Goal: Task Accomplishment & Management: Manage account settings

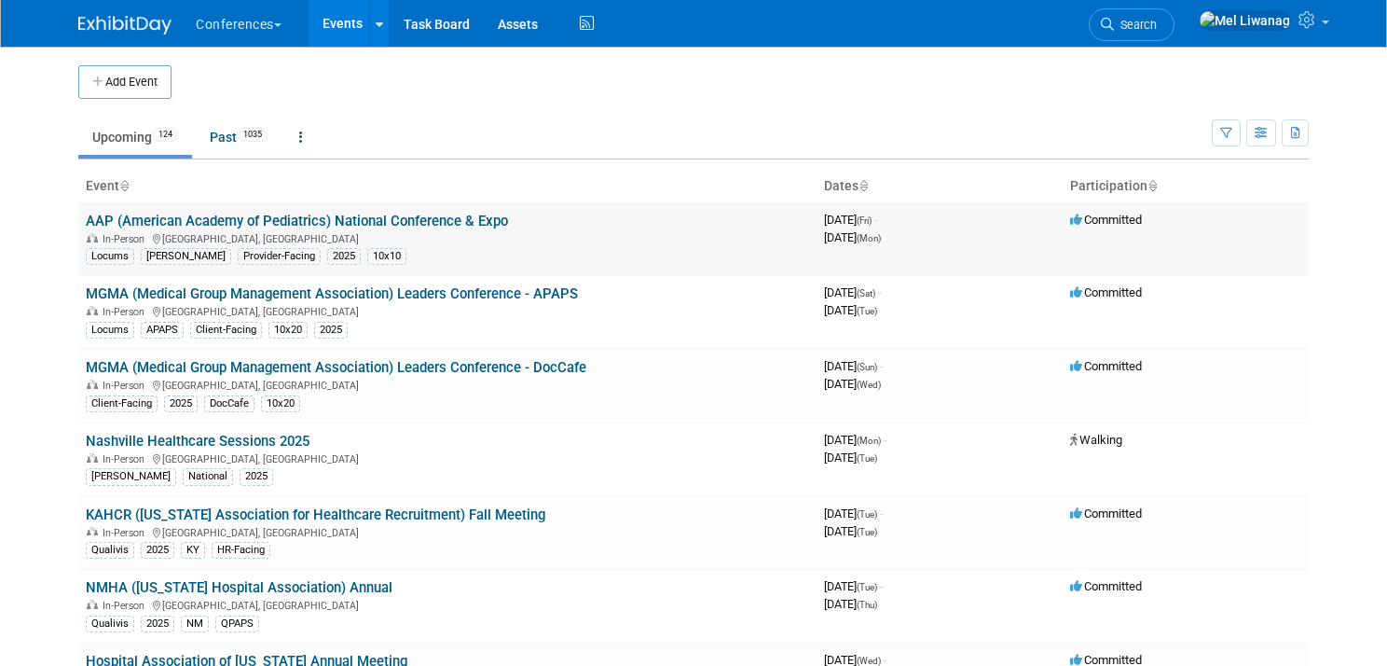
click at [340, 223] on link "AAP (American Academy of Pediatrics) National Conference & Expo" at bounding box center [297, 221] width 422 height 17
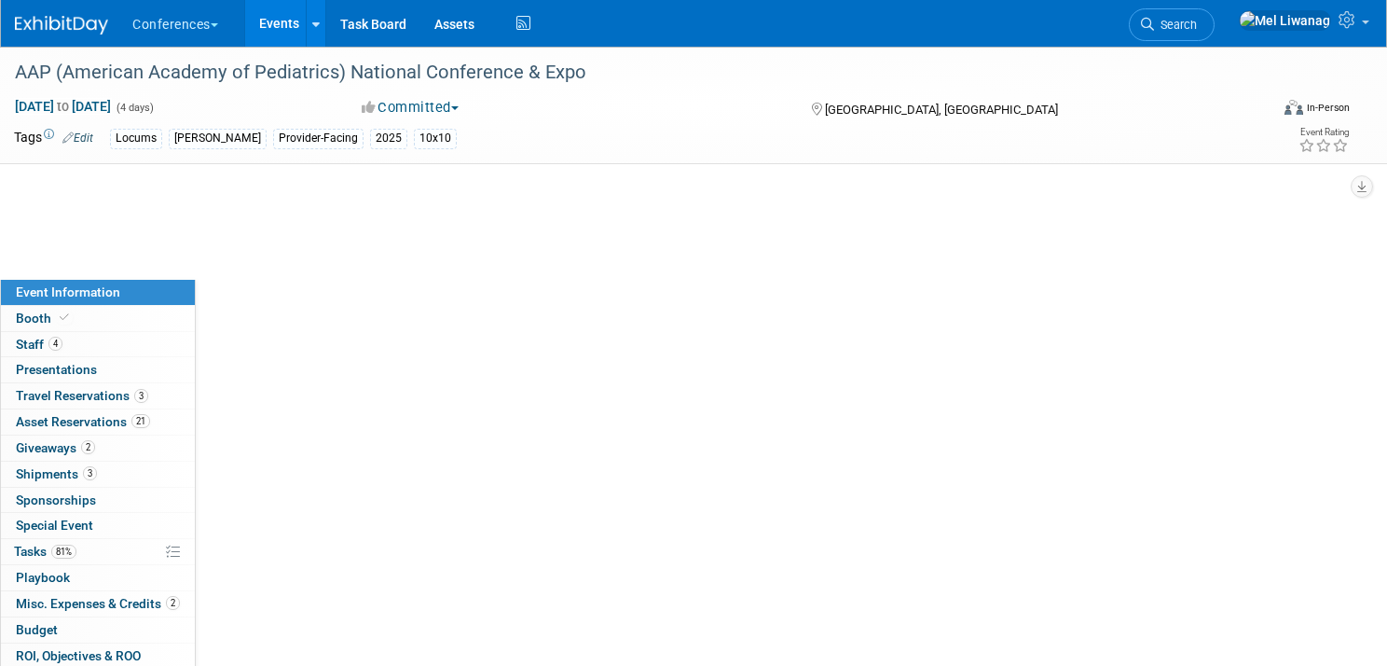
select select "Locums"
select select "Clinician/Provider-facing"
select select "[PERSON_NAME]"
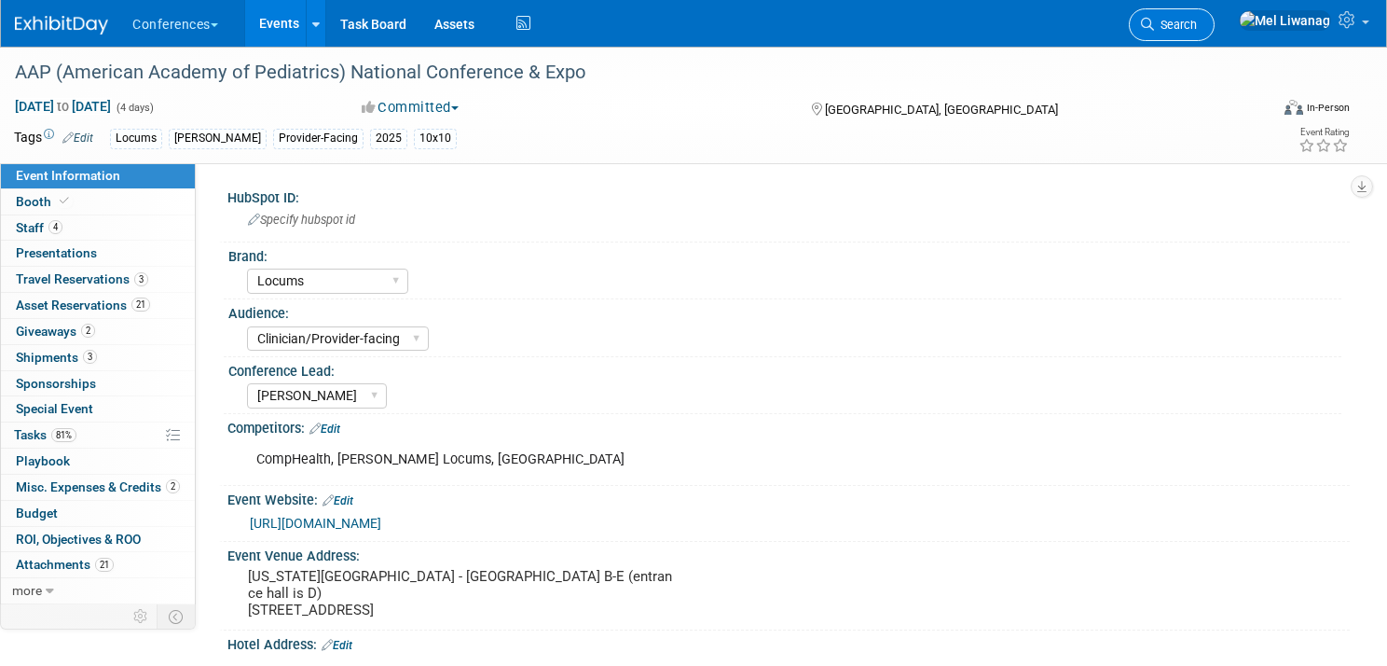
click at [1215, 27] on link "Search" at bounding box center [1172, 24] width 86 height 33
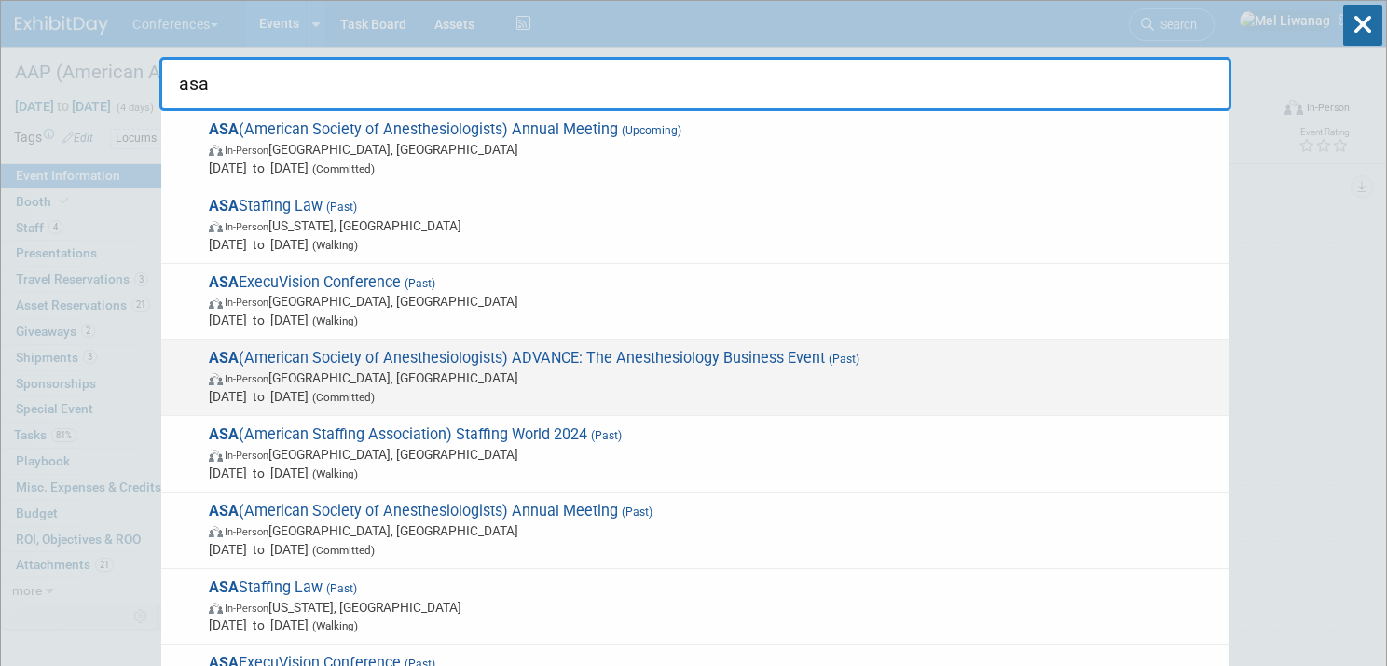
type input "asa"
click at [1015, 364] on span "ASA (American Society of Anesthesiologists) ADVANCE: The Anesthesiology Busines…" at bounding box center [711, 377] width 1017 height 57
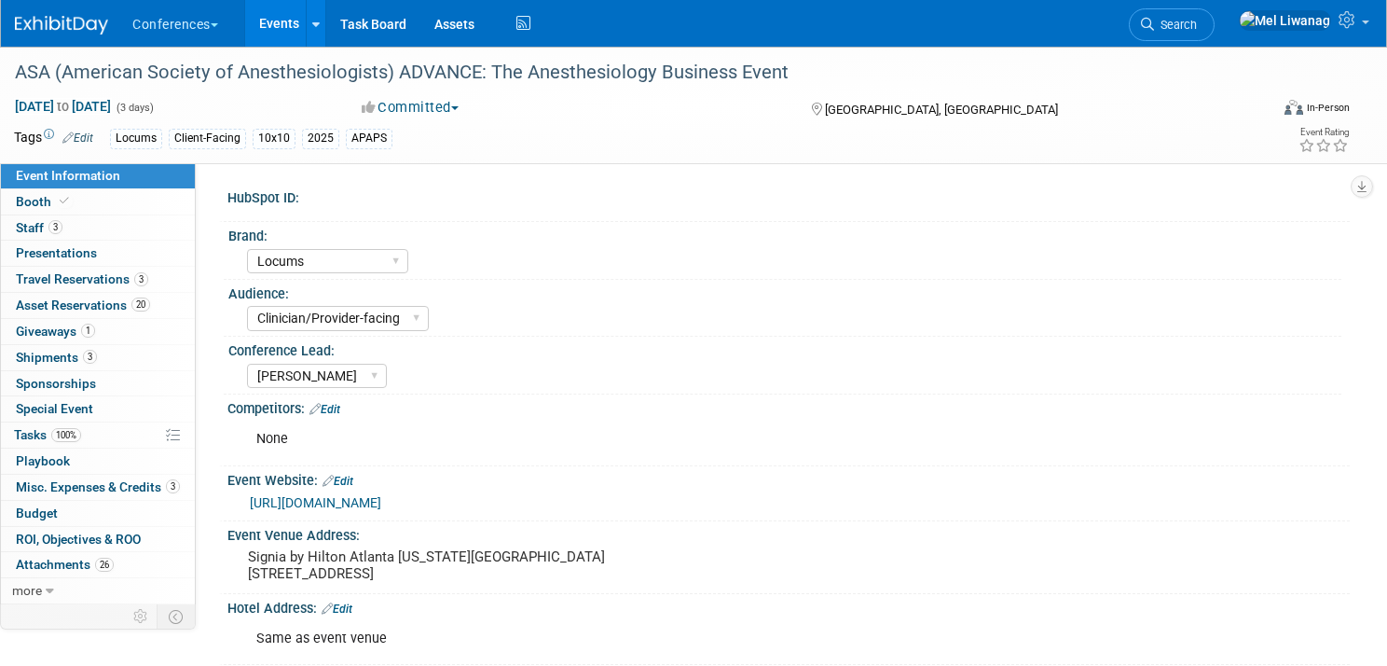
select select "Locums"
select select "Clinician/Provider-facing"
select select "[PERSON_NAME]"
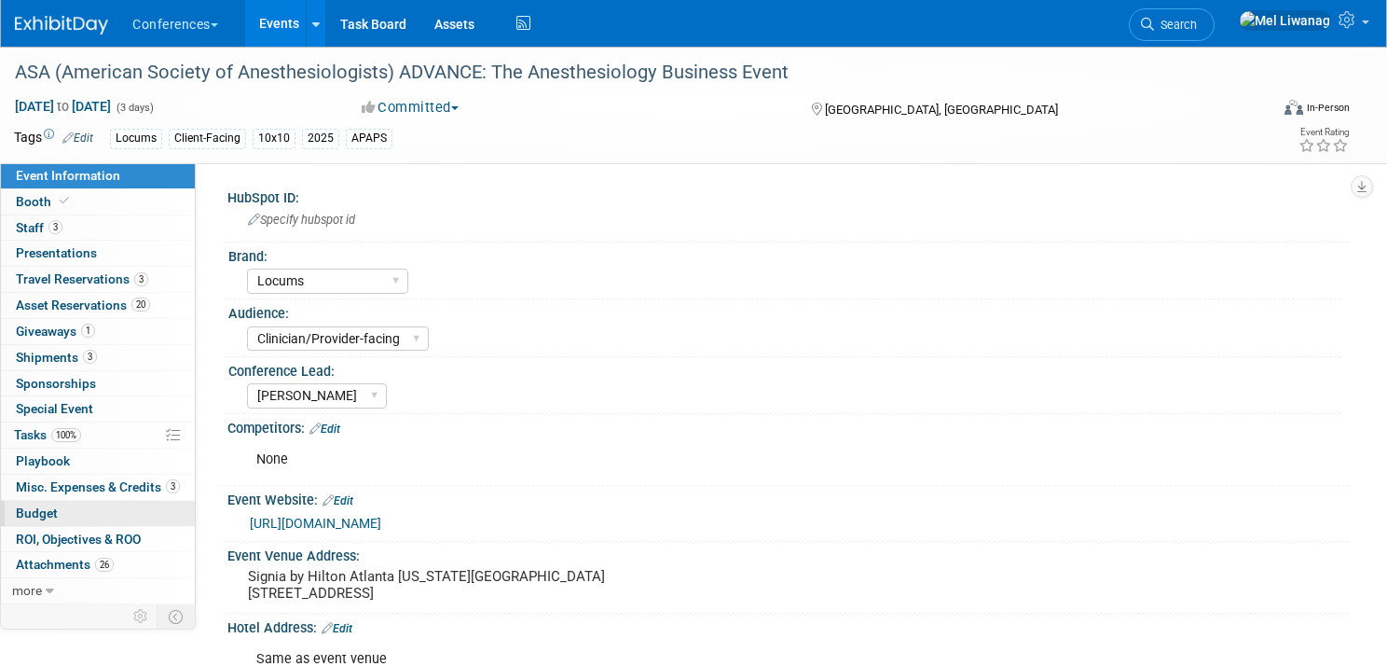
click at [97, 506] on link "Budget" at bounding box center [98, 513] width 194 height 25
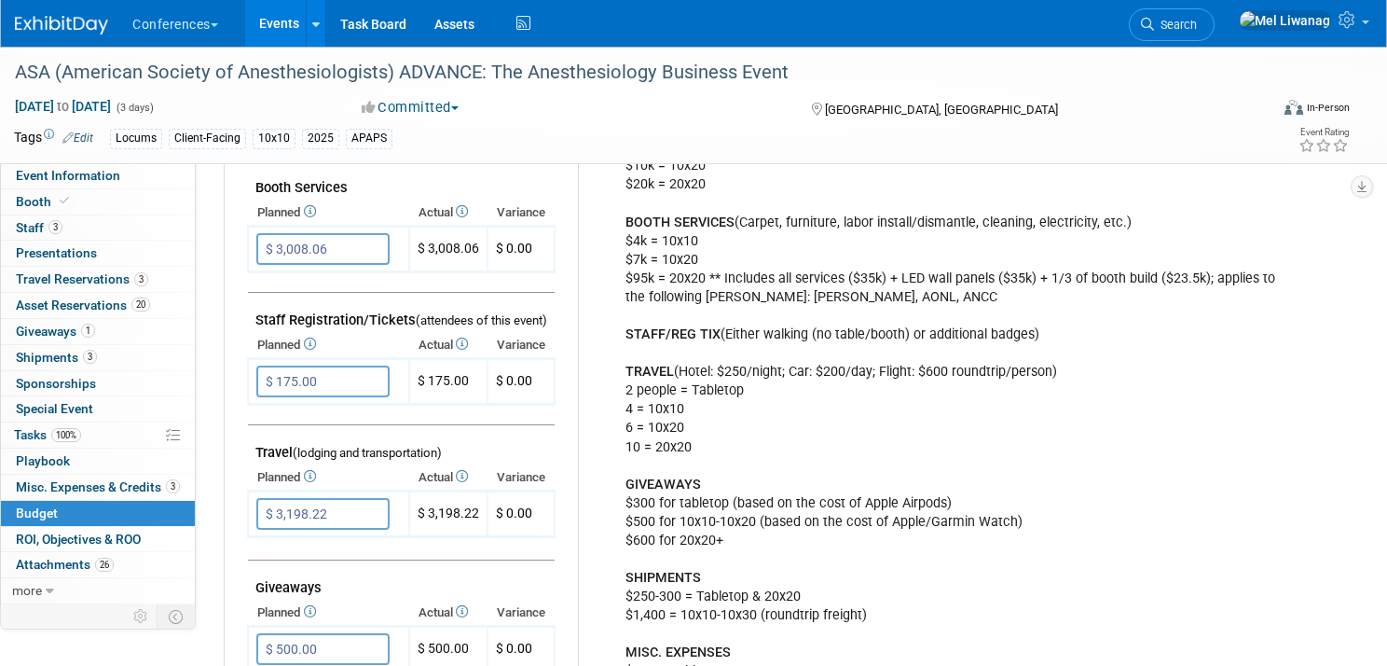
scroll to position [523, 0]
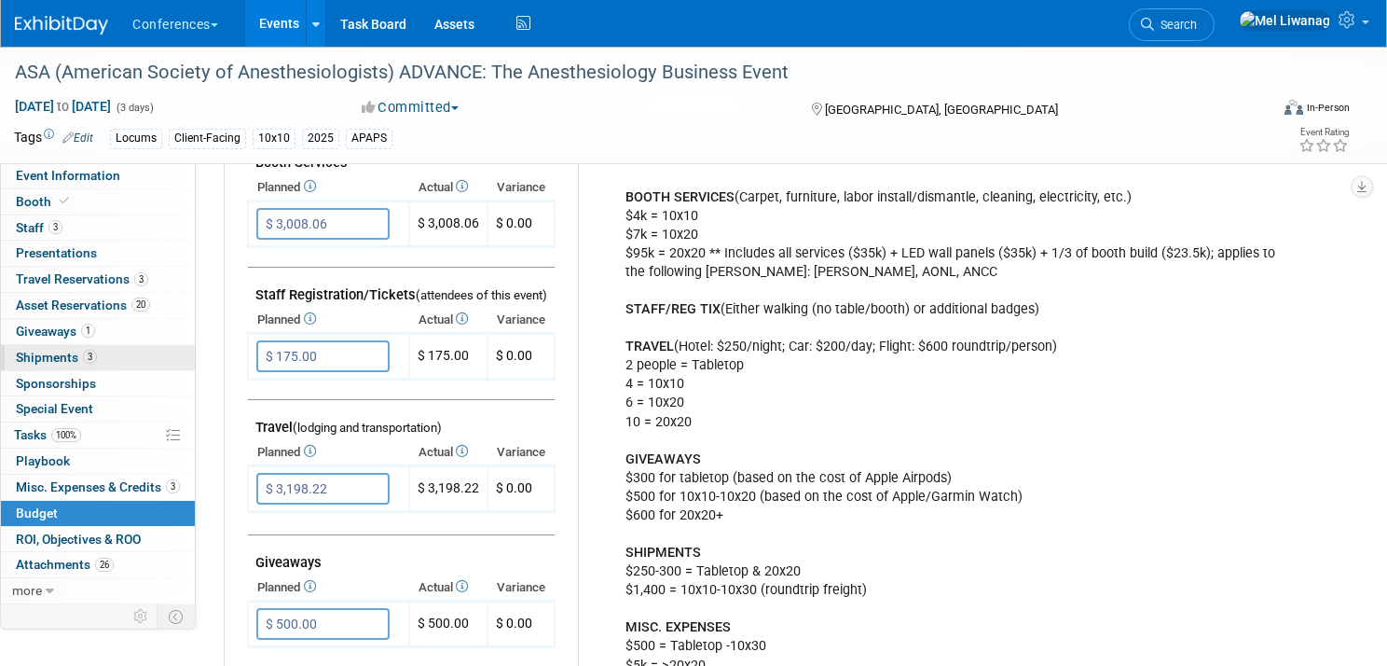
click at [84, 351] on span "3" at bounding box center [90, 357] width 14 height 14
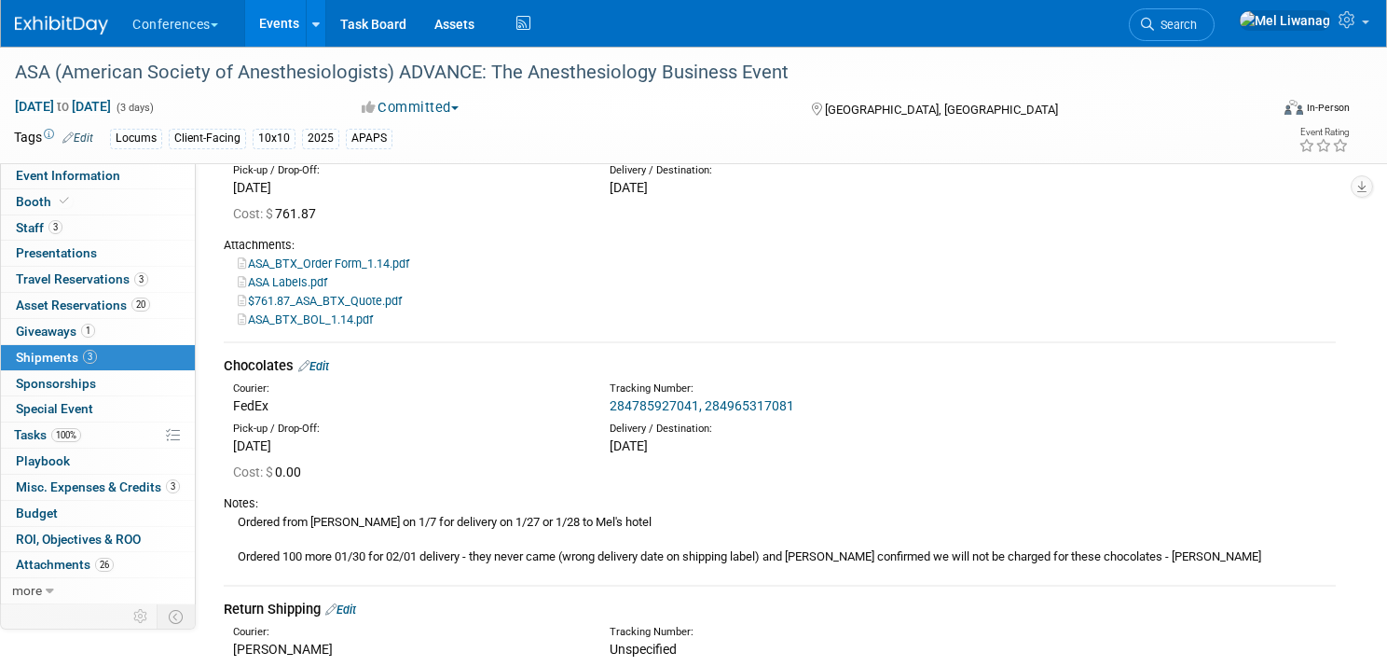
scroll to position [192, 0]
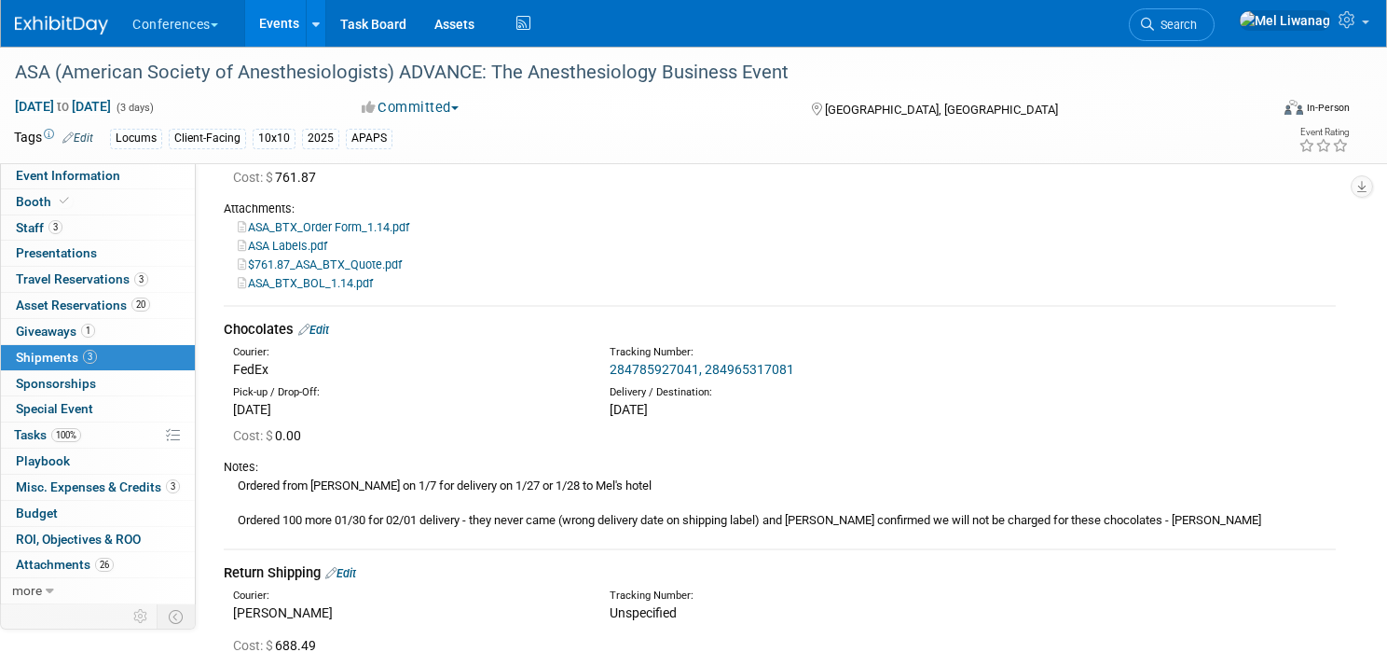
click at [328, 326] on link "Edit" at bounding box center [313, 330] width 31 height 14
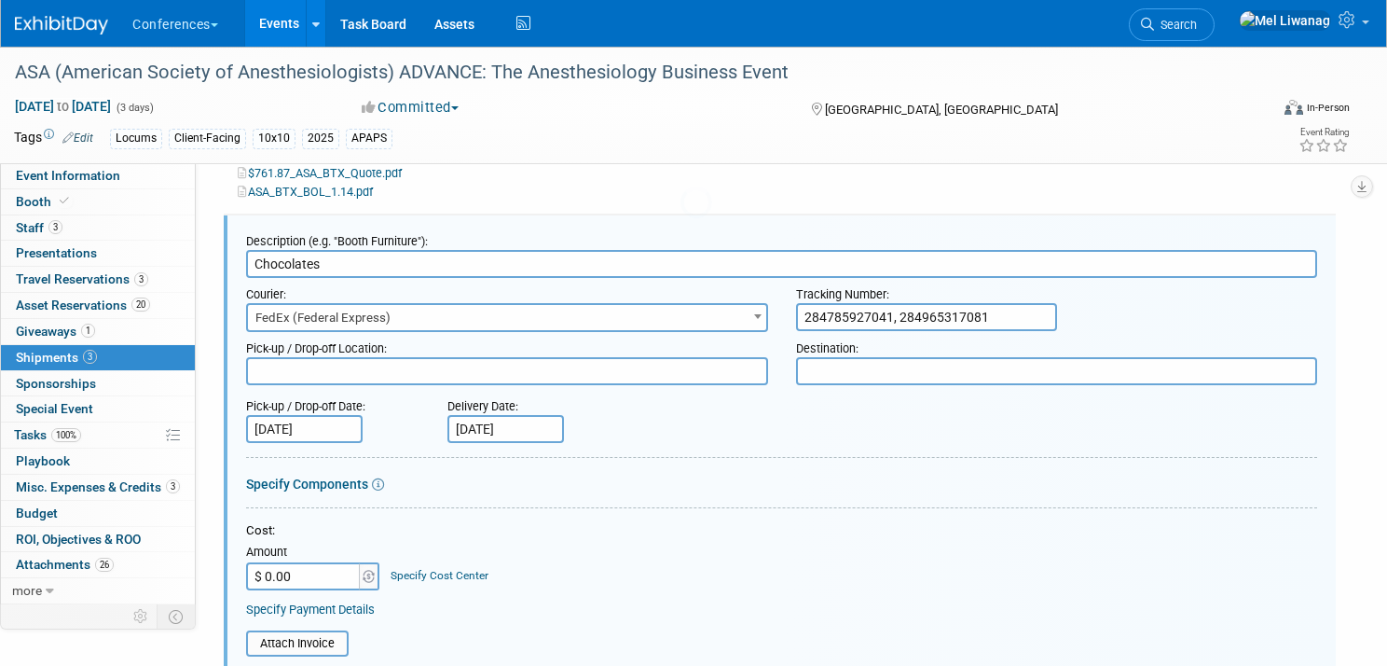
scroll to position [0, 0]
click at [335, 566] on input "$ 0.00" at bounding box center [304, 573] width 117 height 28
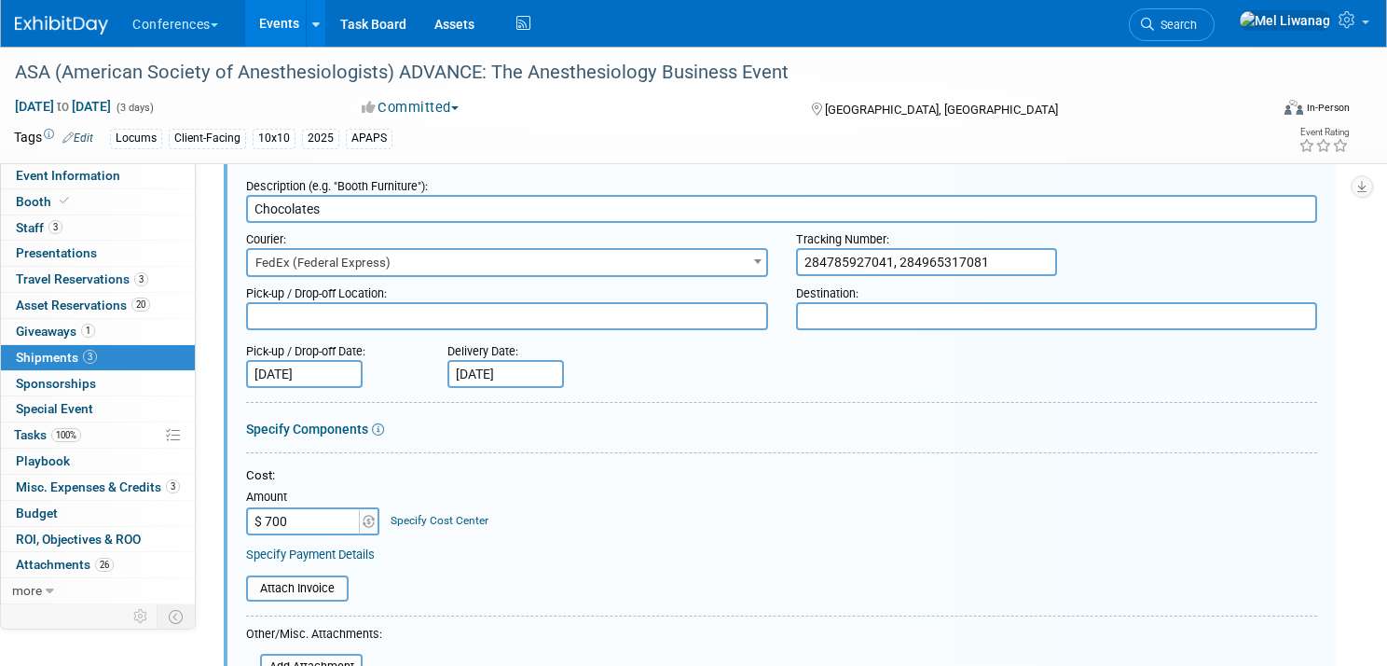
scroll to position [359, 0]
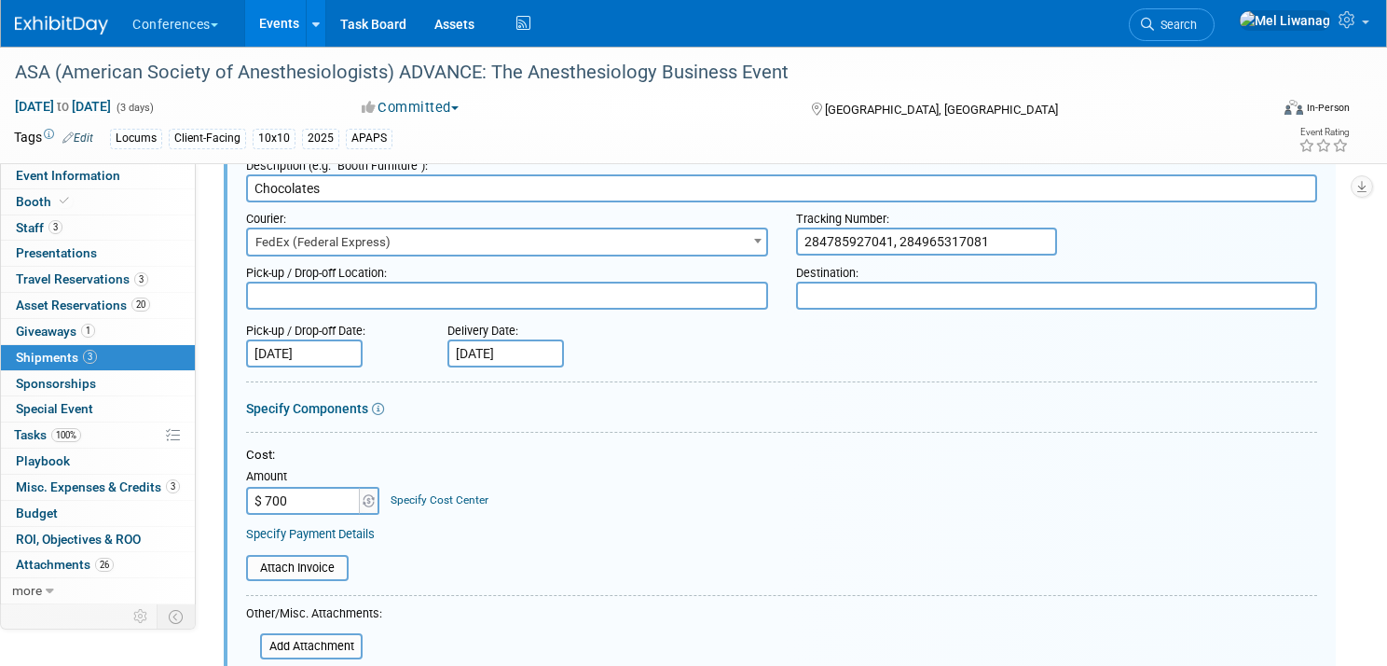
type input "$ 700.00"
click at [461, 508] on div "Specify Cost Center" at bounding box center [440, 491] width 98 height 34
click at [457, 501] on link "Specify Cost Center" at bounding box center [440, 499] width 98 height 13
click at [0, 0] on select "-- Not Specified -- Aya Education Aya Healthcare Aya Locums Bespoke Corporate D…" at bounding box center [0, 0] width 0 height 0
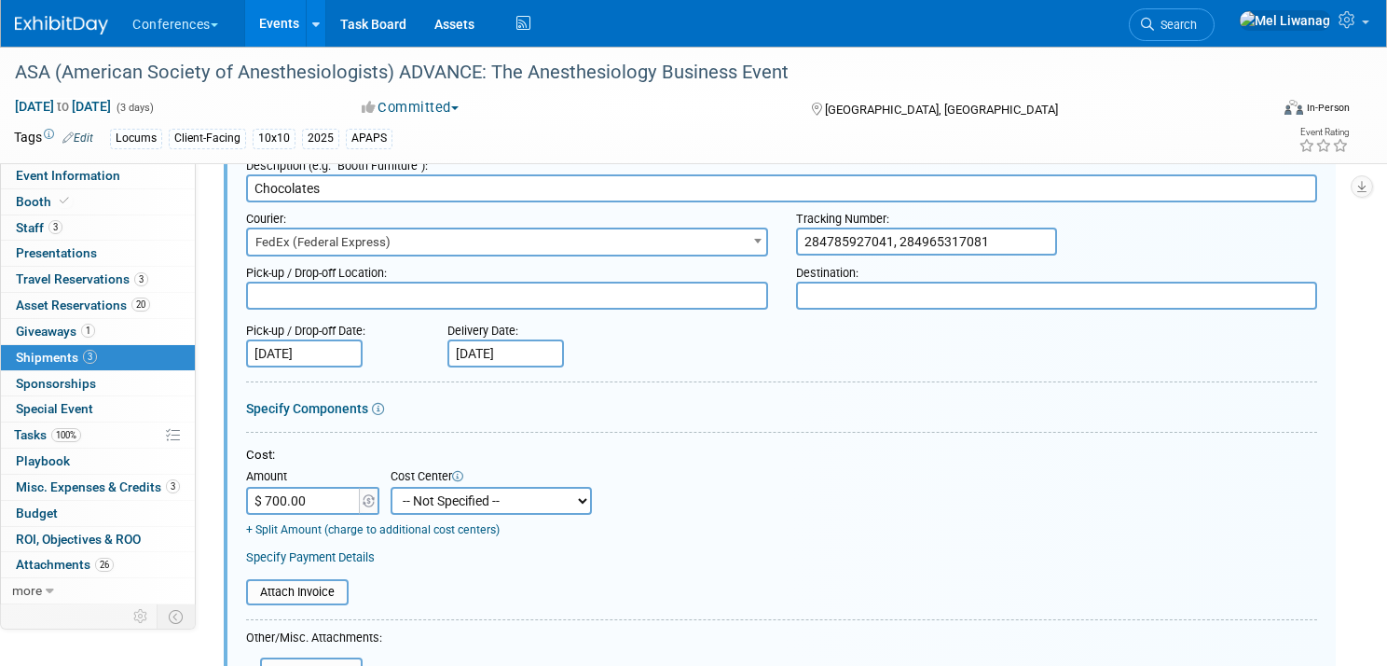
select select "18965873"
click at [391, 487] on select "-- Not Specified -- Aya Education Aya Healthcare Aya Locums Bespoke Corporate D…" at bounding box center [491, 501] width 201 height 28
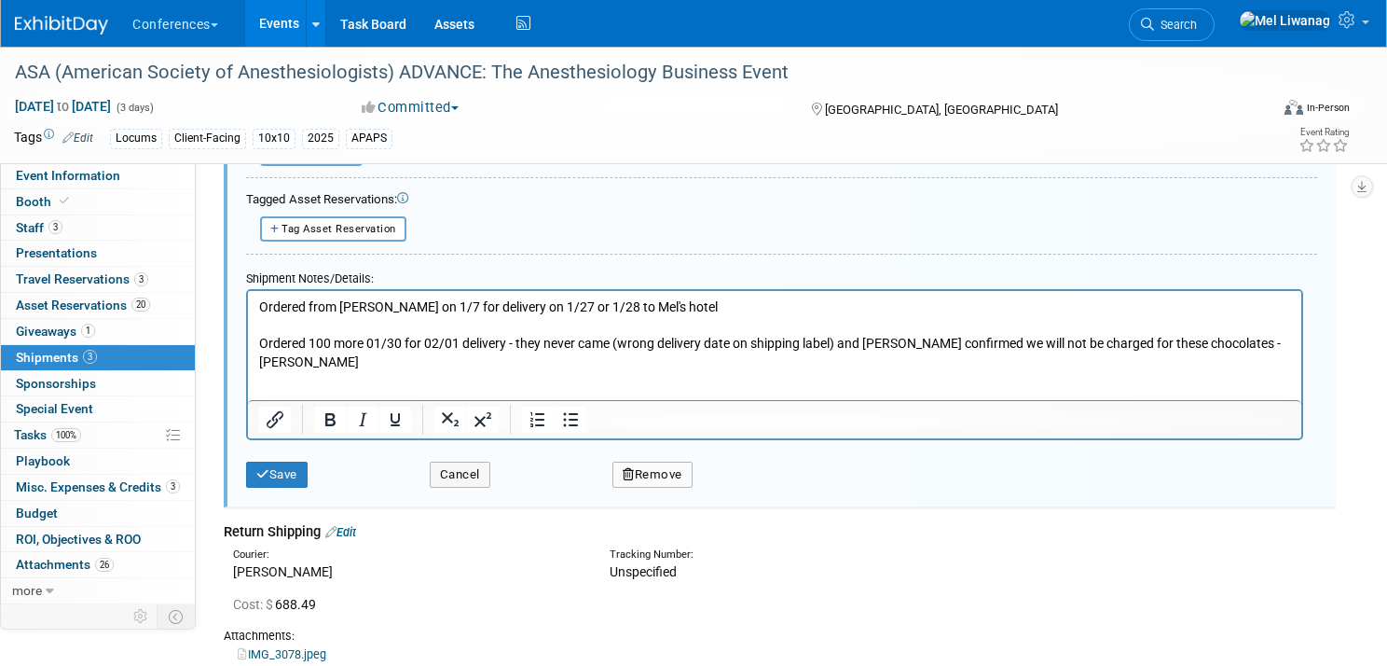
scroll to position [936, 0]
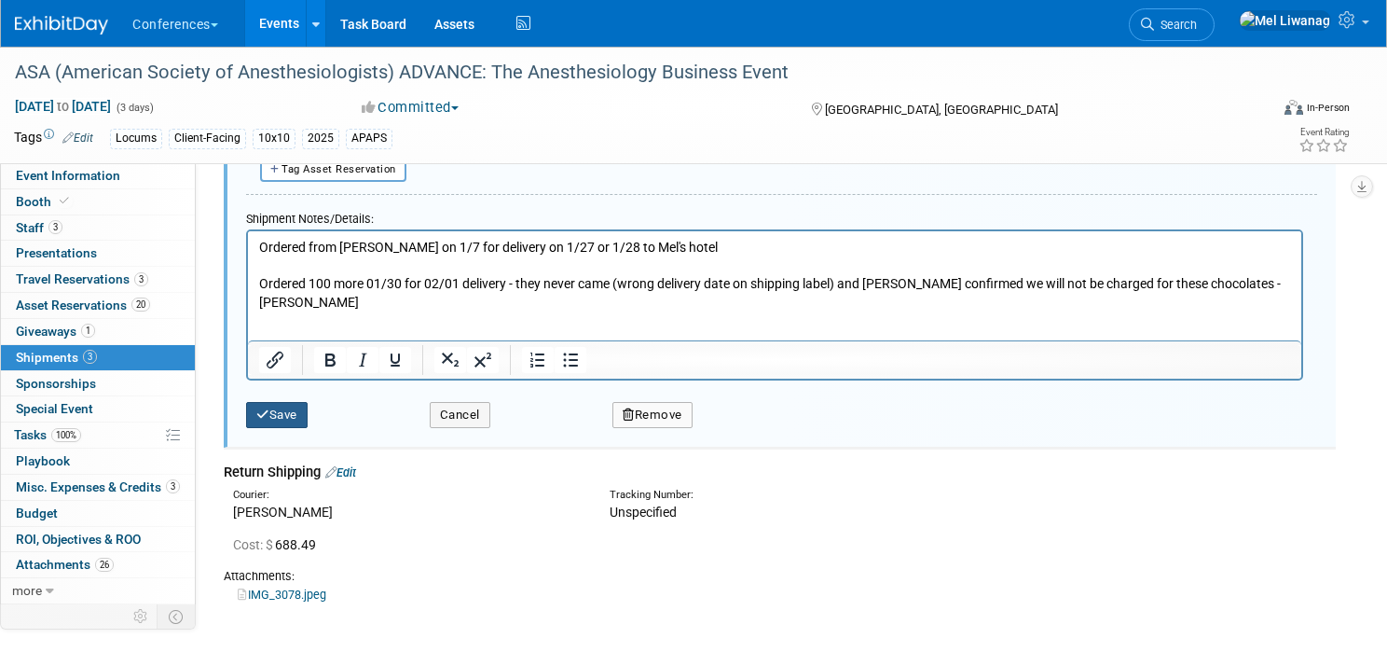
click at [272, 404] on button "Save" at bounding box center [277, 415] width 62 height 26
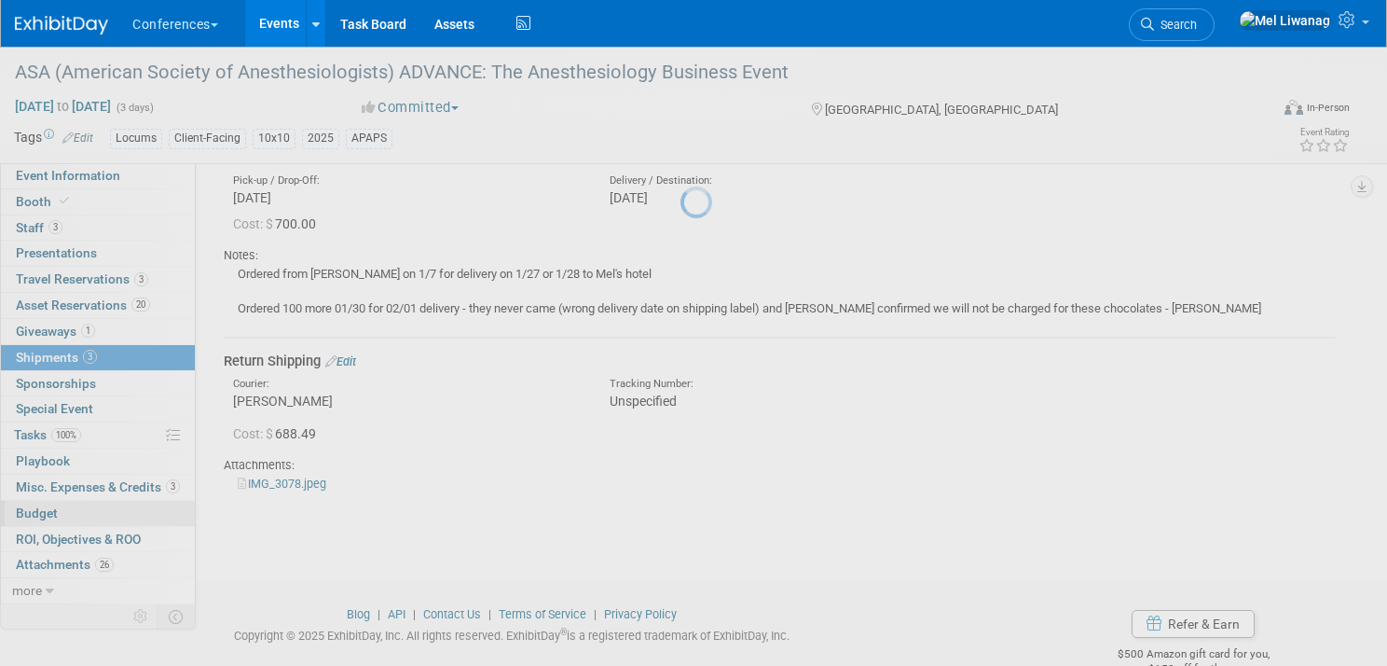
scroll to position [286, 0]
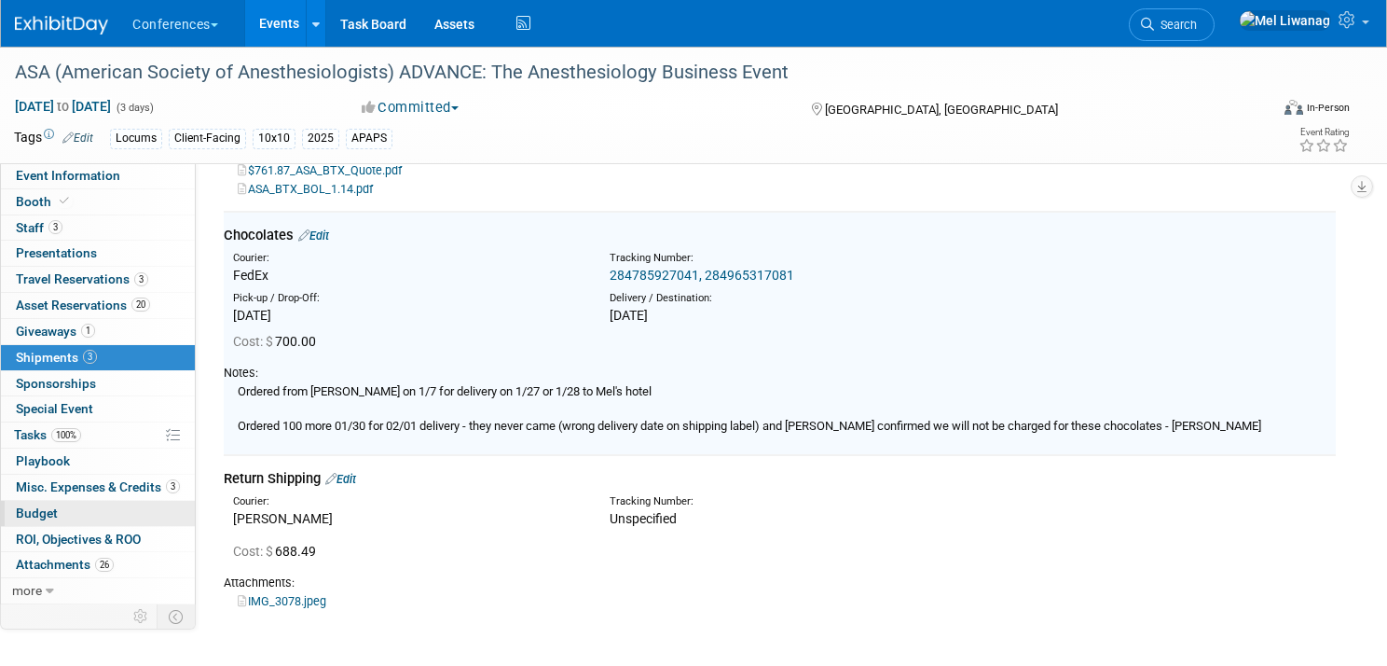
click at [92, 509] on link "Budget" at bounding box center [98, 513] width 194 height 25
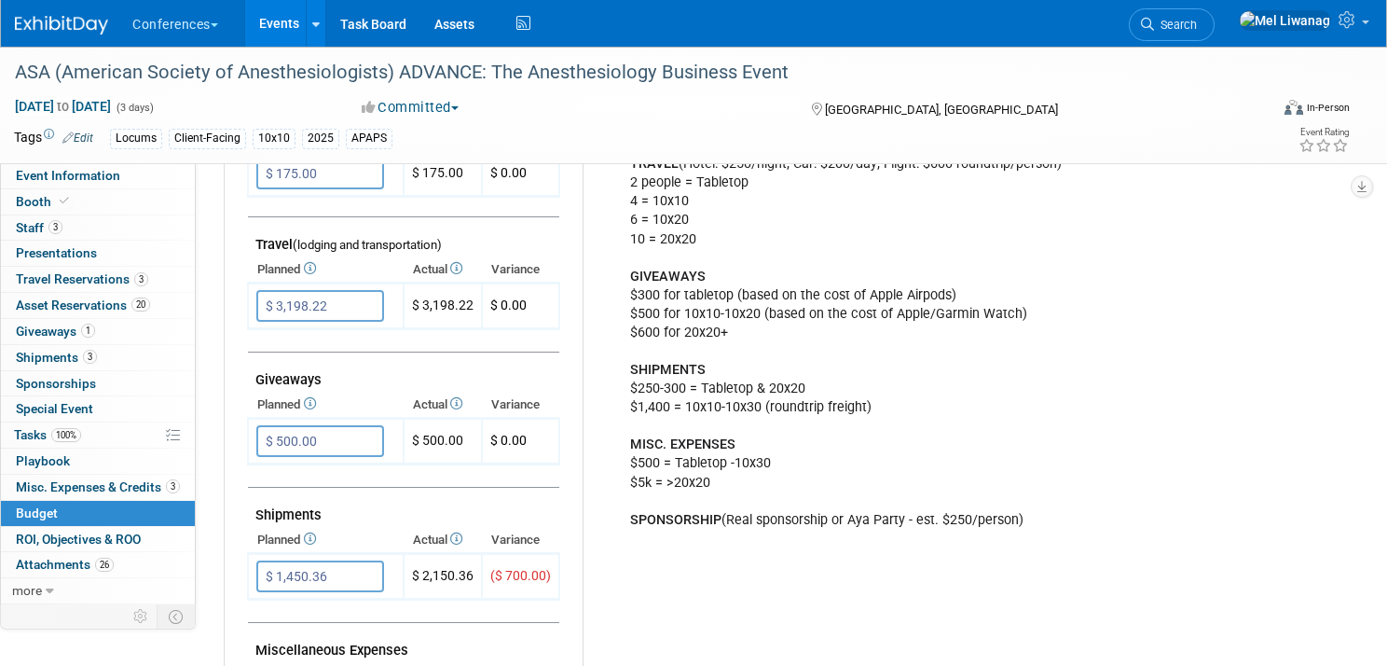
scroll to position [724, 0]
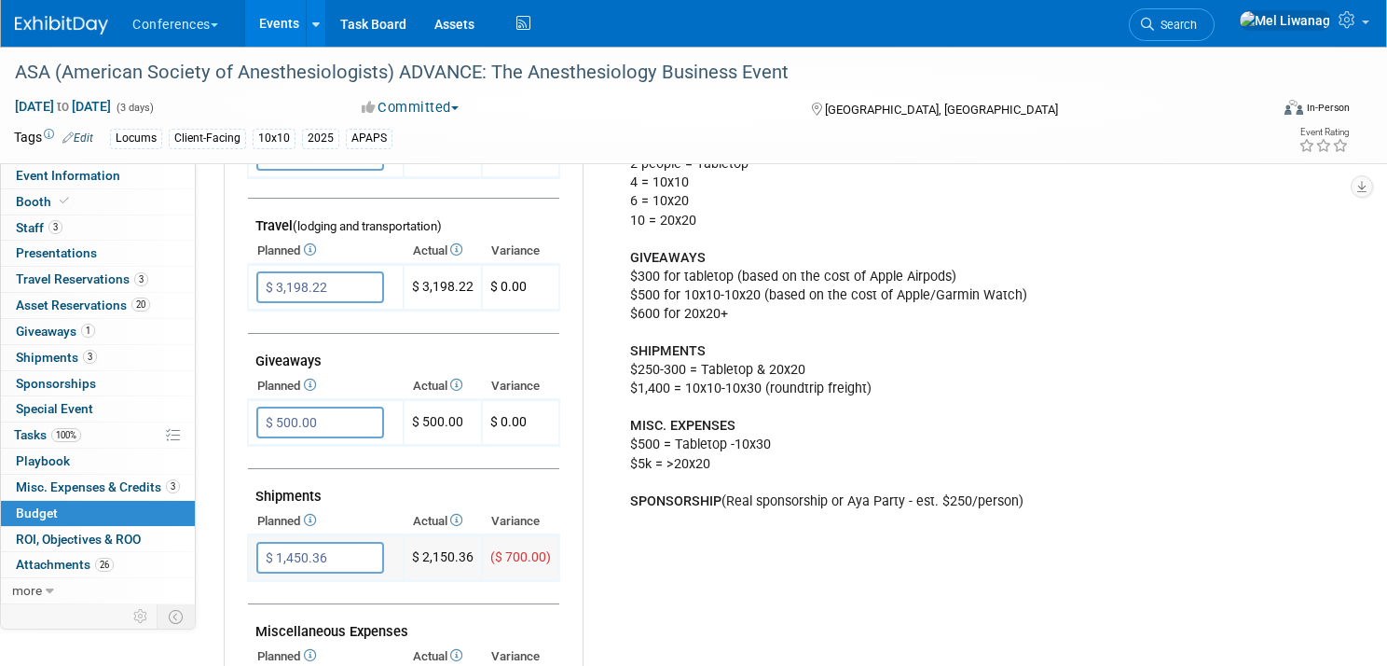
click at [351, 553] on input "$ 1,450.36" at bounding box center [320, 558] width 128 height 32
type input "$ 2,150.36"
click at [257, 594] on button "button" at bounding box center [273, 596] width 34 height 26
